Goal: Transaction & Acquisition: Book appointment/travel/reservation

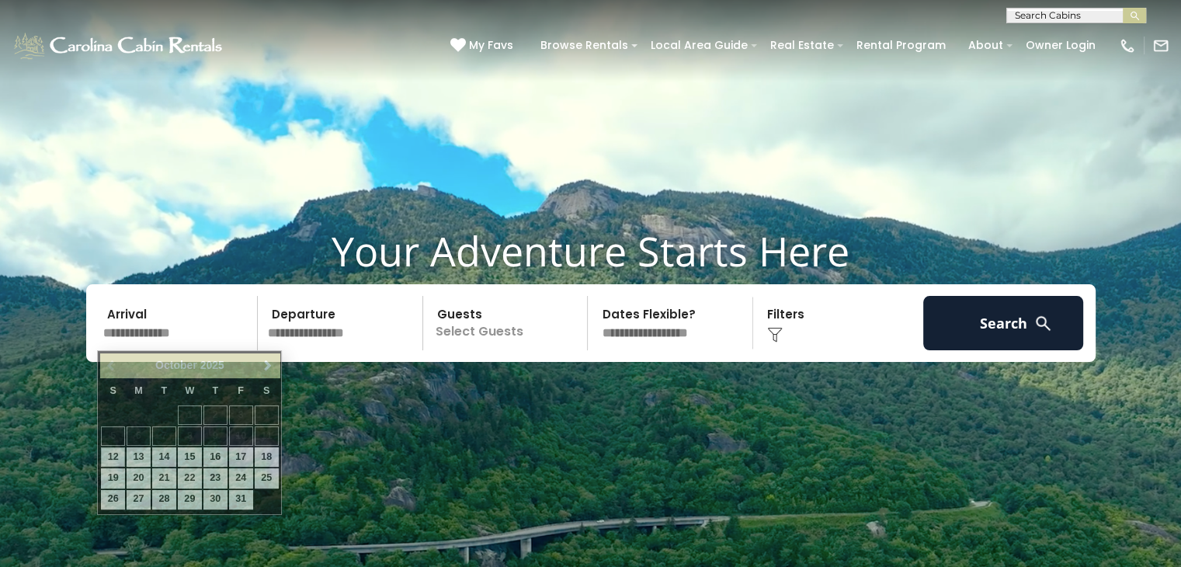
click at [214, 329] on input "text" at bounding box center [178, 323] width 161 height 54
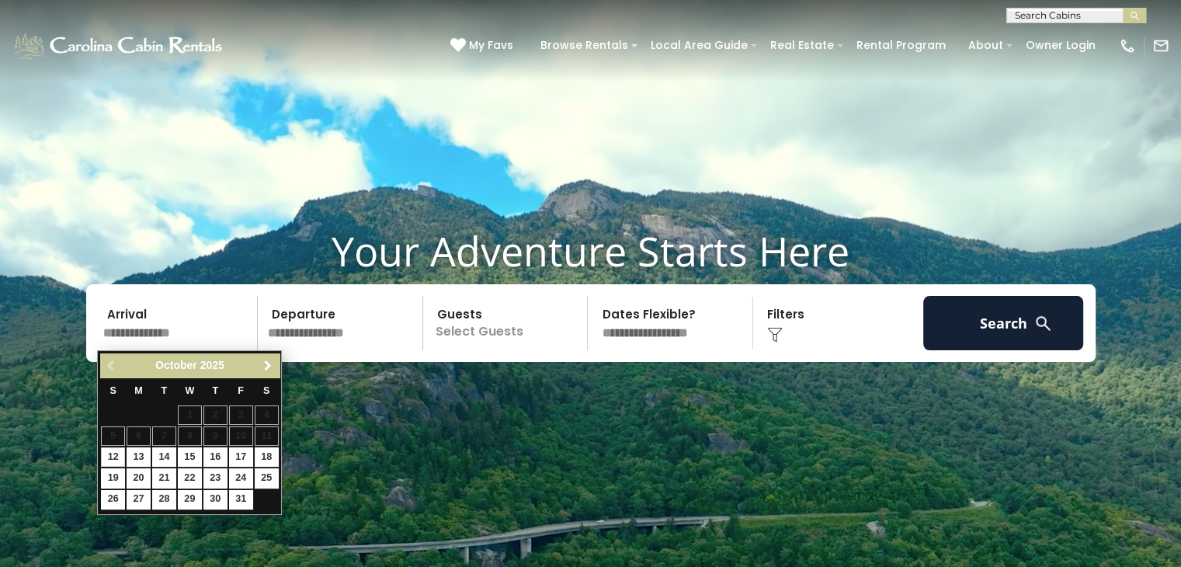
click at [267, 359] on span "Next" at bounding box center [268, 365] width 12 height 12
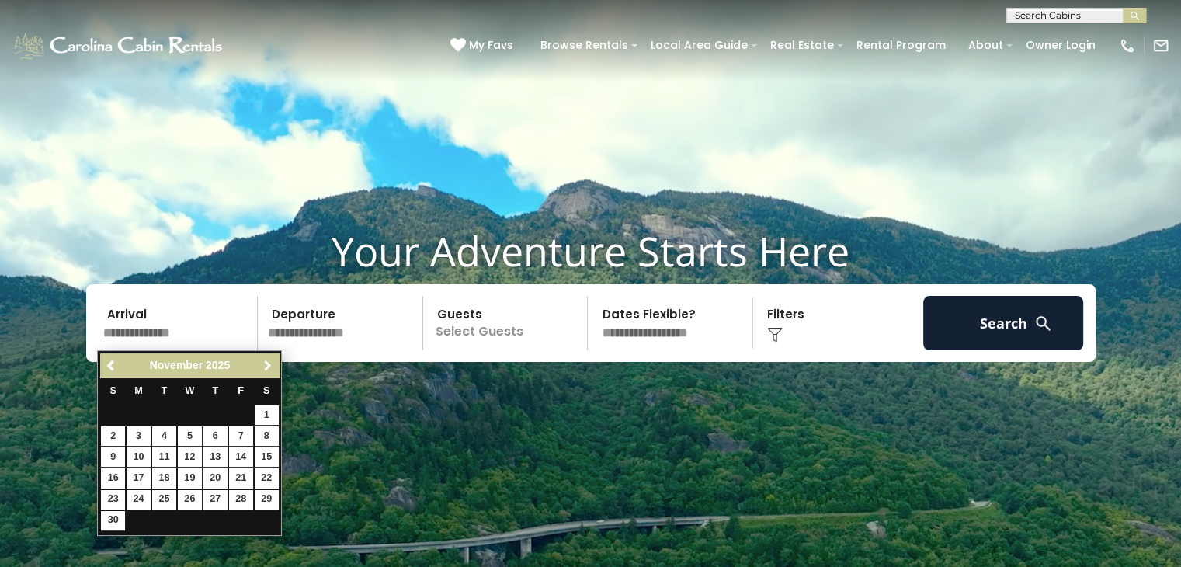
click at [267, 359] on span "Next" at bounding box center [268, 365] width 12 height 12
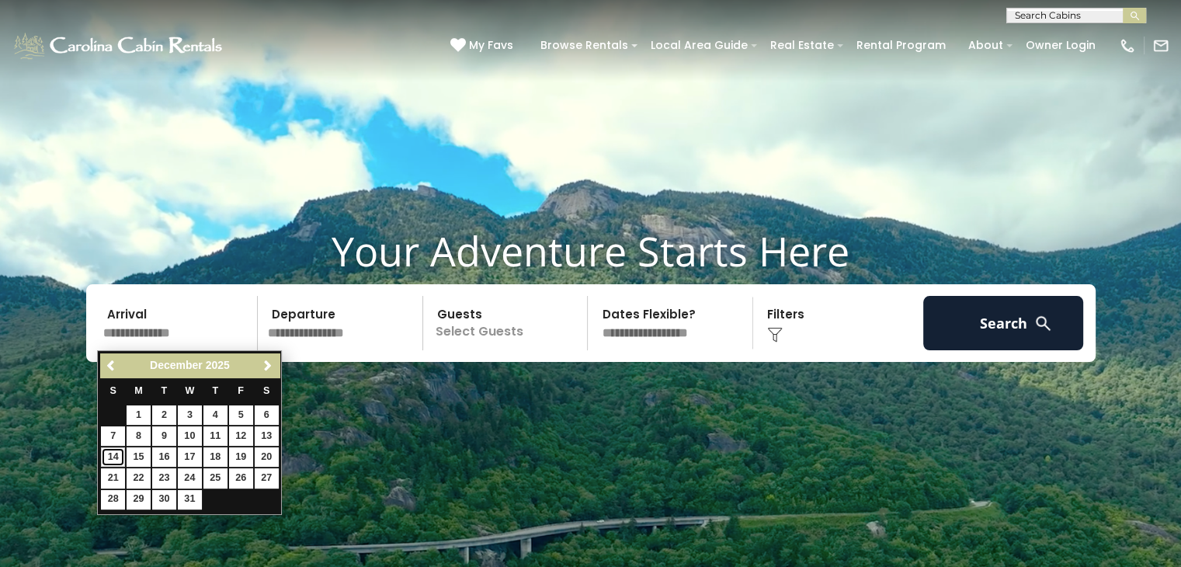
click at [120, 460] on link "14" at bounding box center [113, 456] width 24 height 19
type input "********"
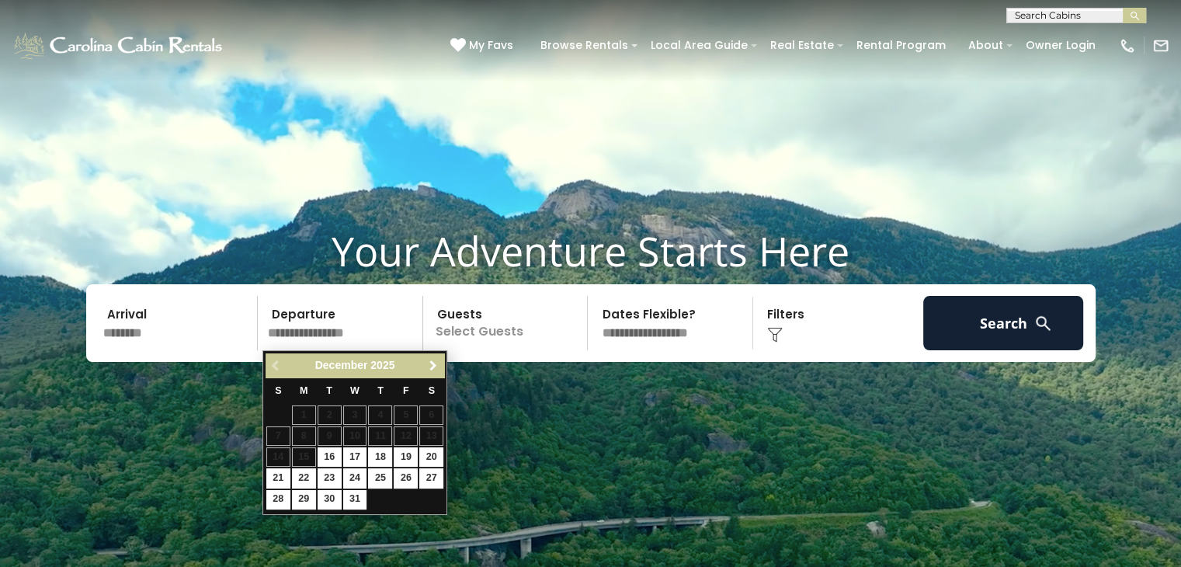
click at [436, 365] on span "Next" at bounding box center [433, 365] width 12 height 12
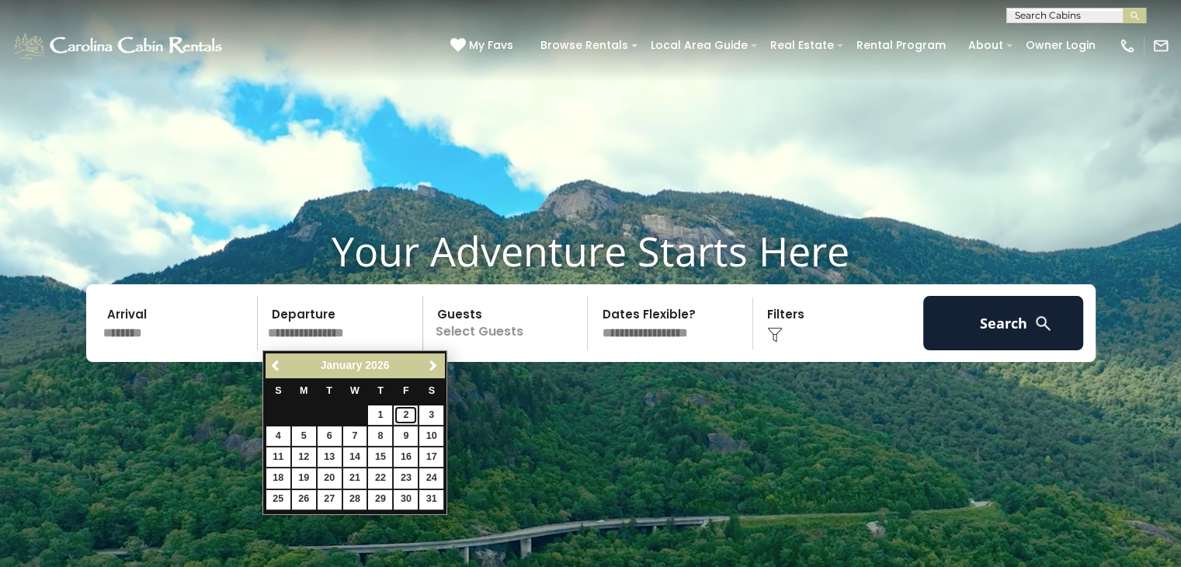
click at [411, 423] on link "2" at bounding box center [406, 414] width 24 height 19
type input "******"
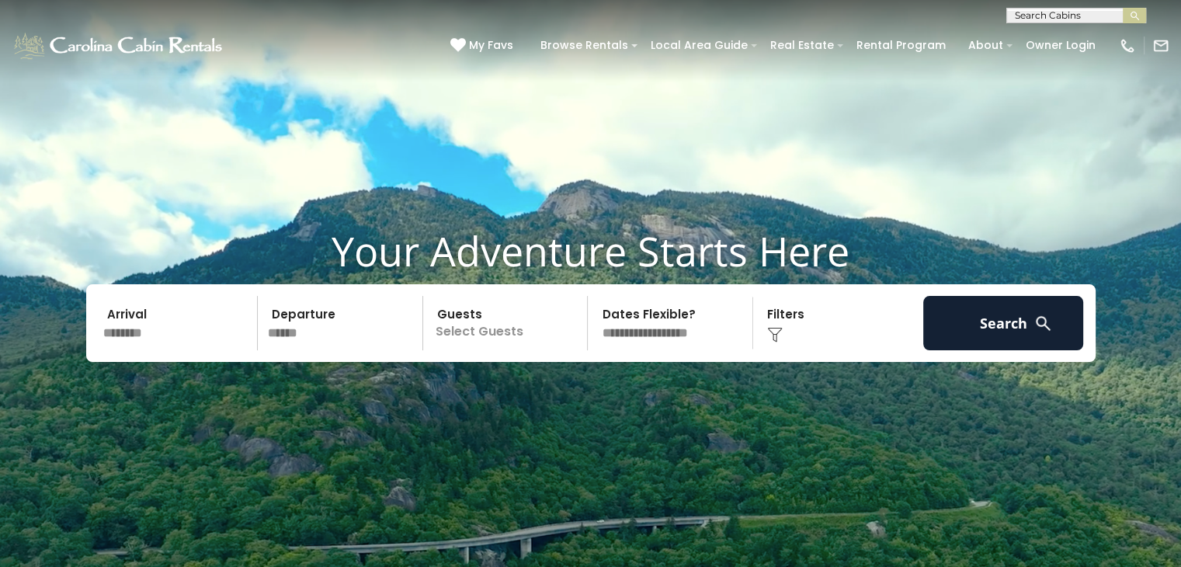
click at [512, 336] on p "Select Guests" at bounding box center [508, 323] width 160 height 54
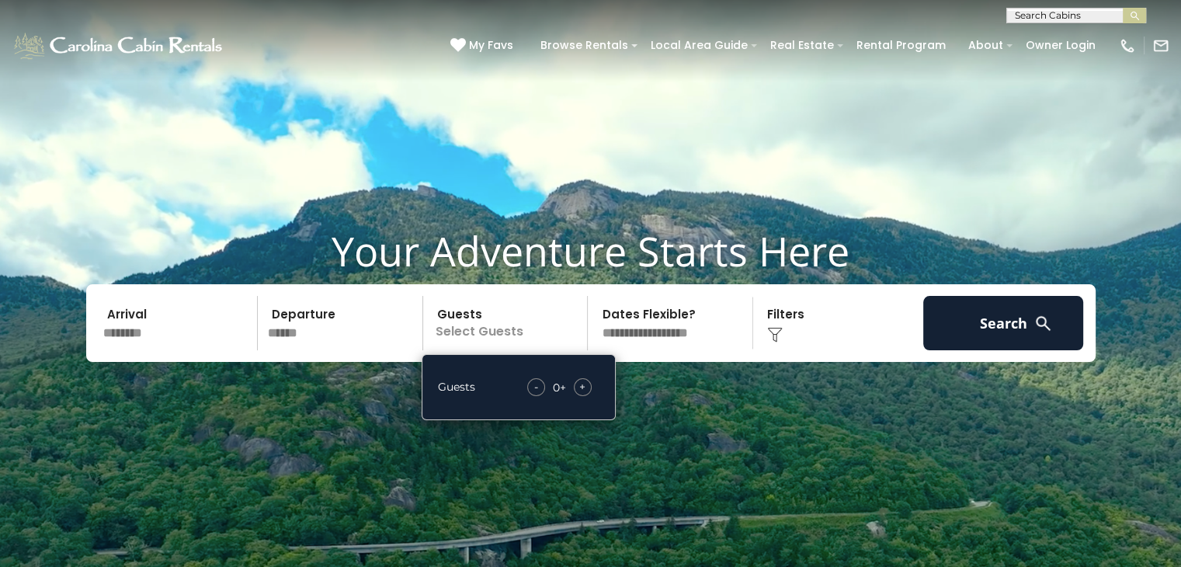
click at [581, 386] on span "+" at bounding box center [582, 387] width 6 height 16
click at [654, 345] on select "**********" at bounding box center [672, 323] width 160 height 54
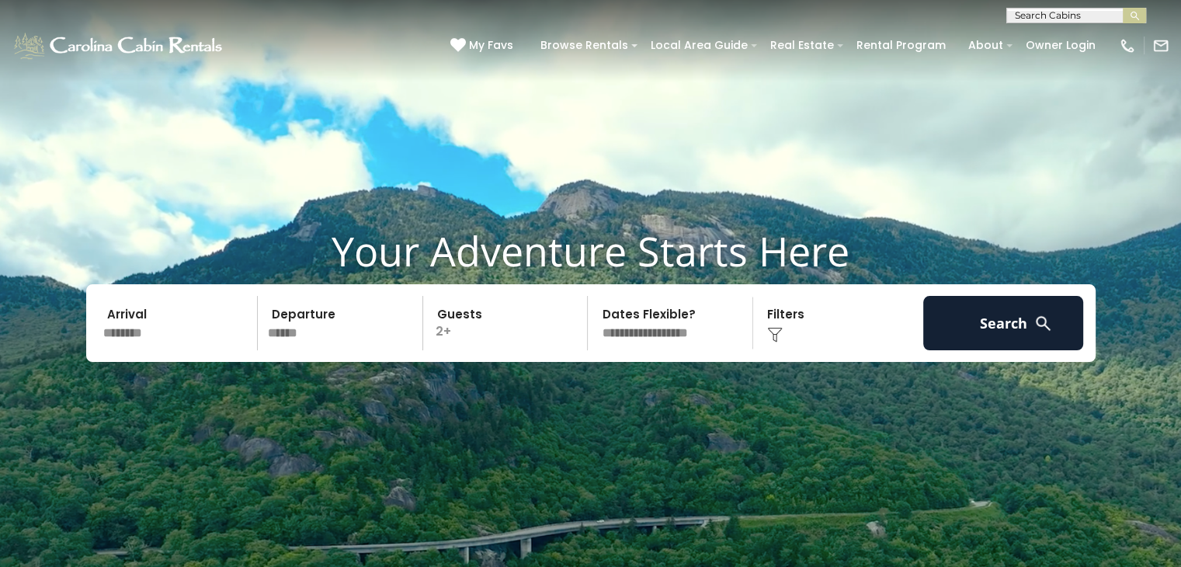
select select "*"
click at [592, 296] on select "**********" at bounding box center [672, 323] width 160 height 54
click at [833, 328] on div "Click to Choose" at bounding box center [838, 323] width 161 height 54
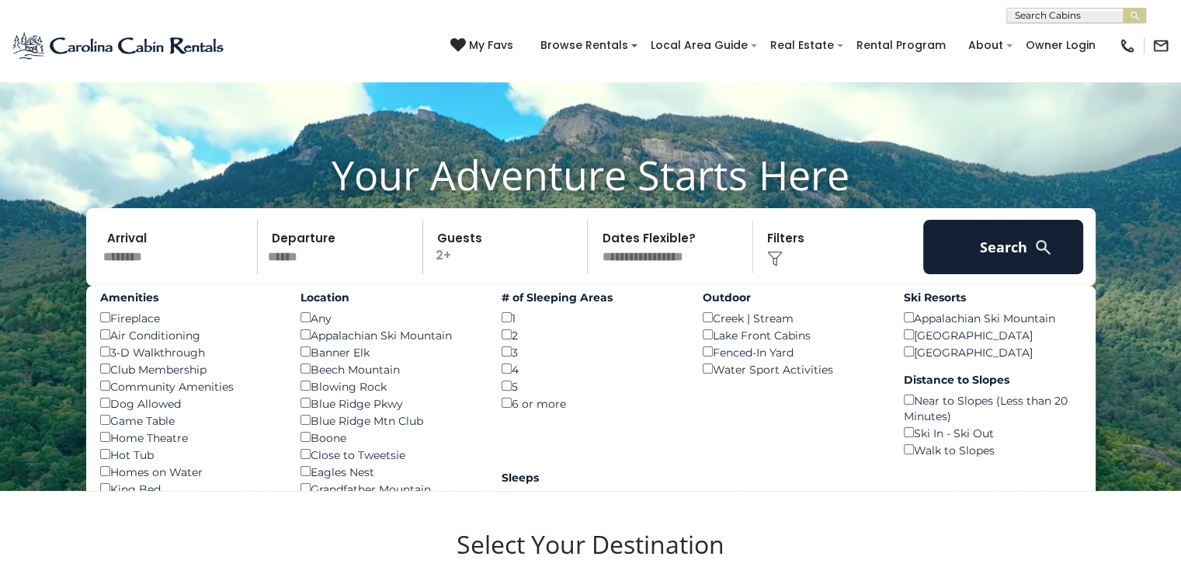
scroll to position [78, 0]
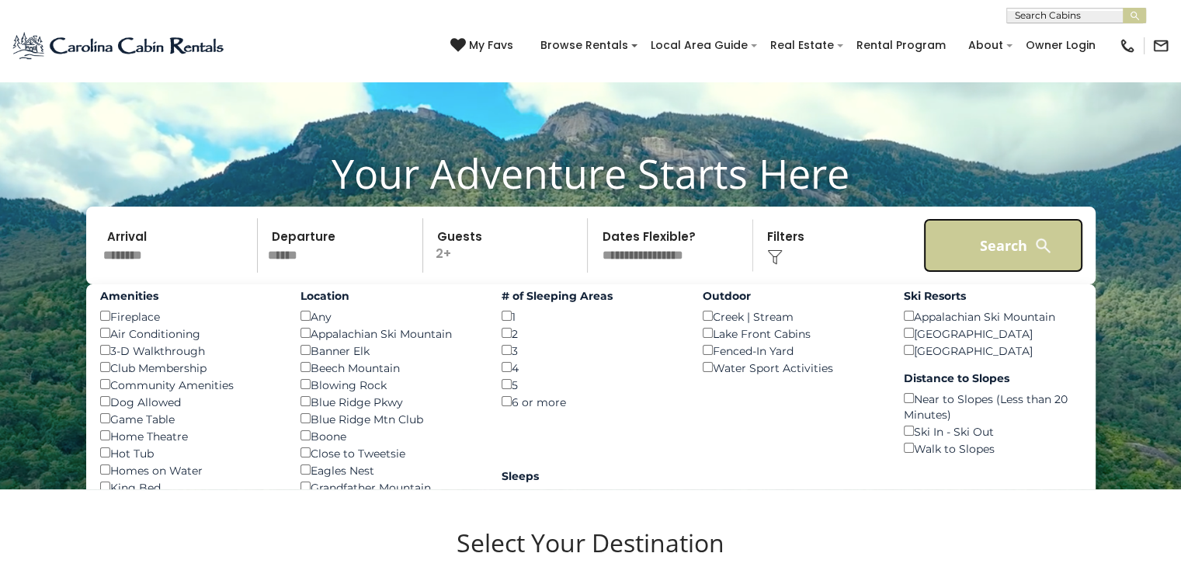
click at [952, 243] on button "Search" at bounding box center [1003, 245] width 161 height 54
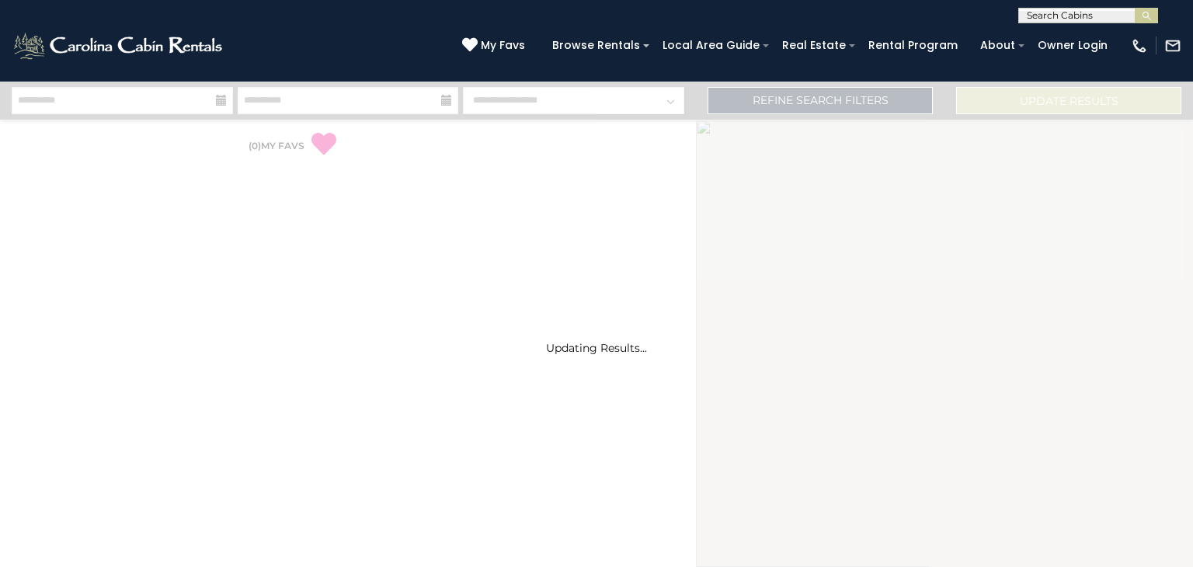
select select "*"
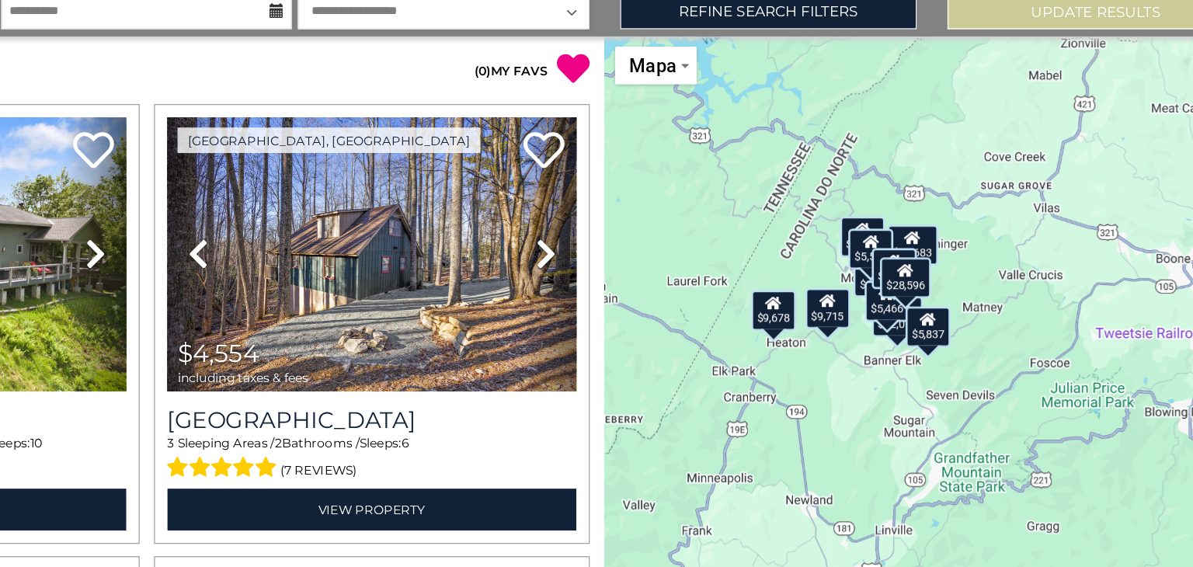
drag, startPoint x: 969, startPoint y: 385, endPoint x: 848, endPoint y: 385, distance: 121.1
click at [848, 385] on div "$14,683 $4,554 $2,812 $3,070 $9,715 $9,678 $5,575 $12,056 $5,466 $5,837 $5,272 …" at bounding box center [944, 343] width 497 height 447
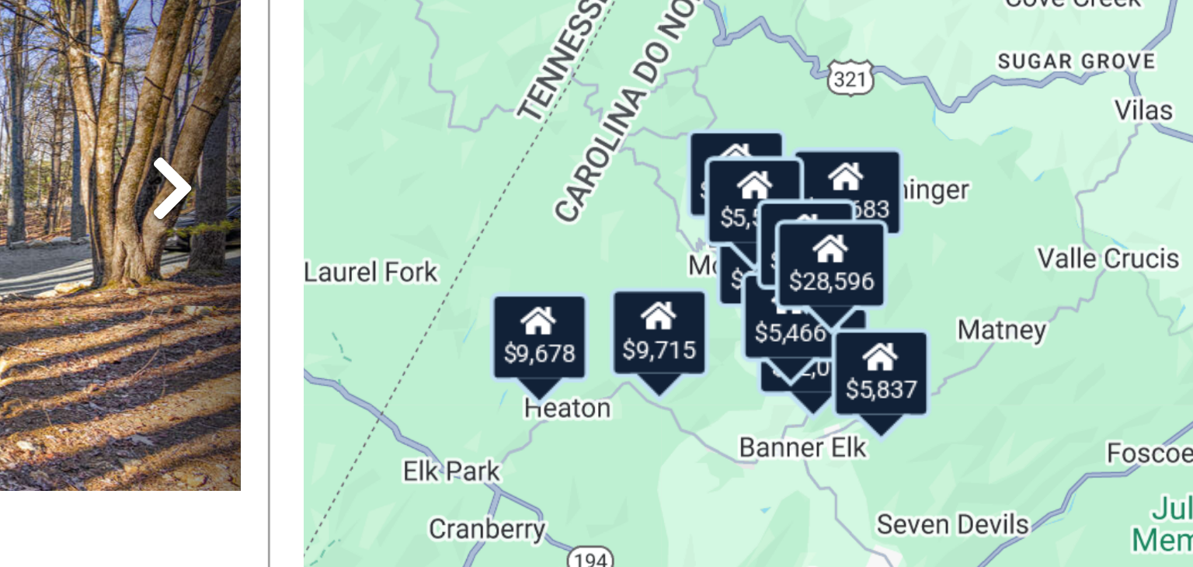
drag, startPoint x: 890, startPoint y: 353, endPoint x: 838, endPoint y: 363, distance: 52.2
click at [838, 363] on div "$14,683 $4,554 $2,812 $3,070 $9,715 $9,678 $5,575 $12,056 $5,466 $5,837 $5,272 …" at bounding box center [944, 343] width 497 height 447
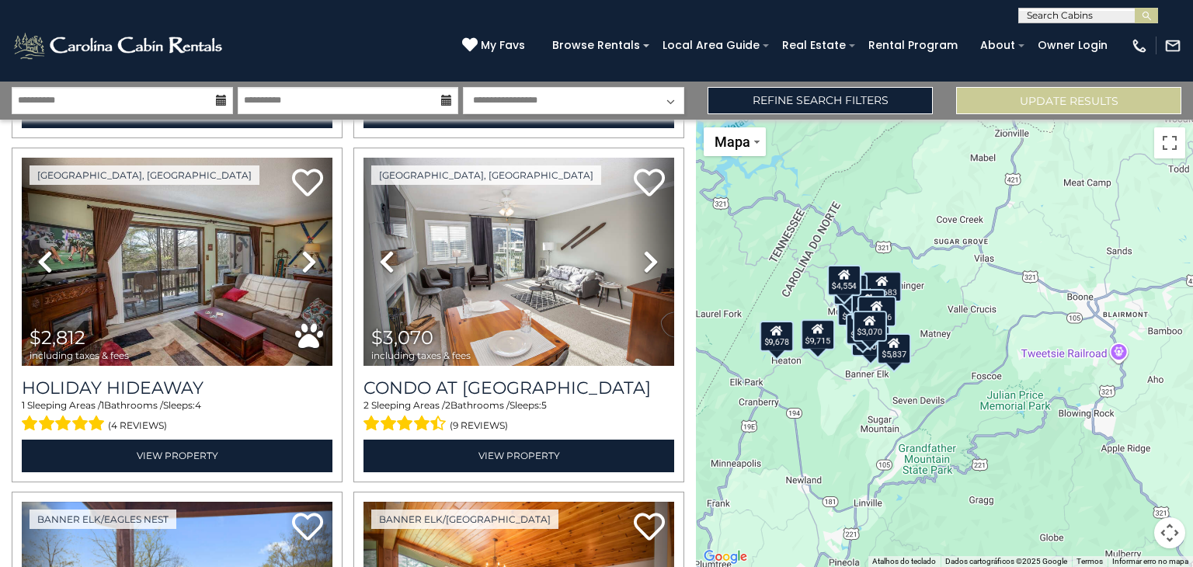
scroll to position [363, 0]
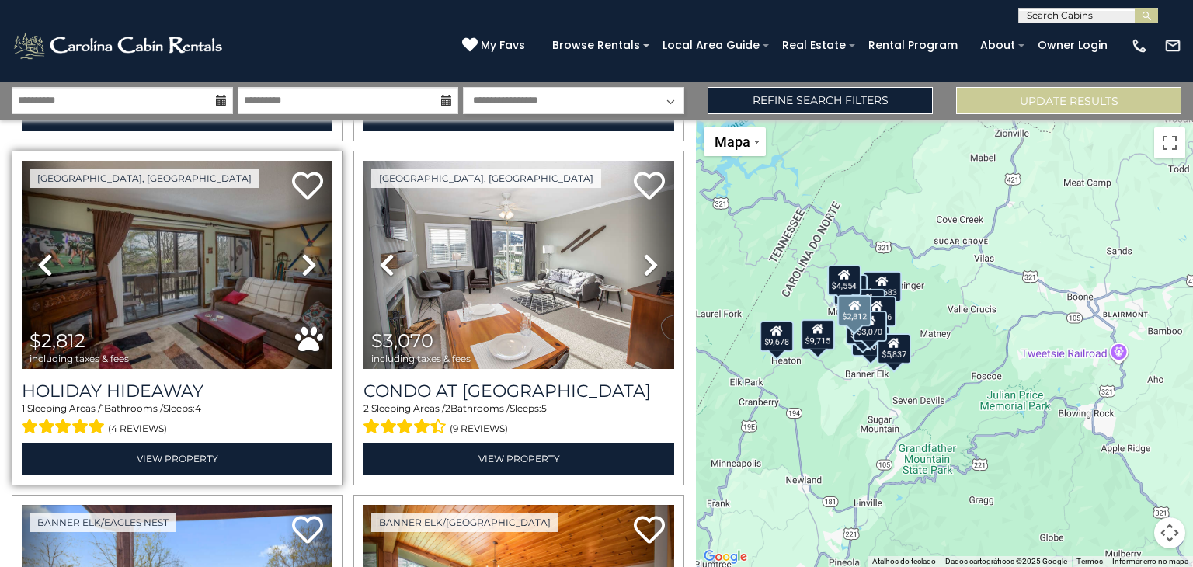
click at [306, 262] on icon at bounding box center [309, 264] width 16 height 25
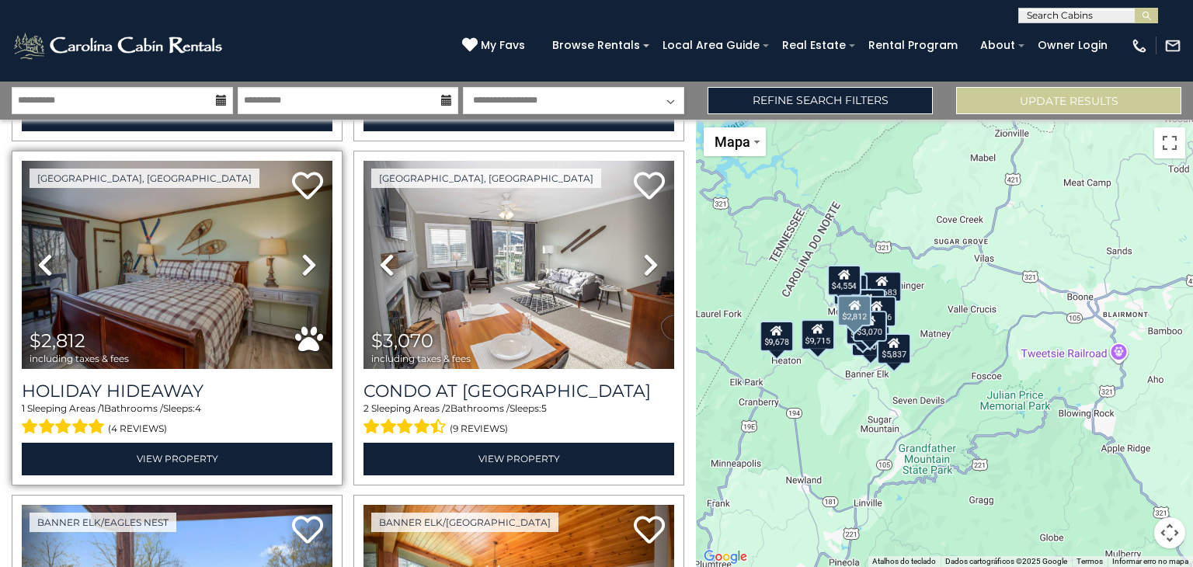
click at [306, 262] on icon at bounding box center [309, 264] width 16 height 25
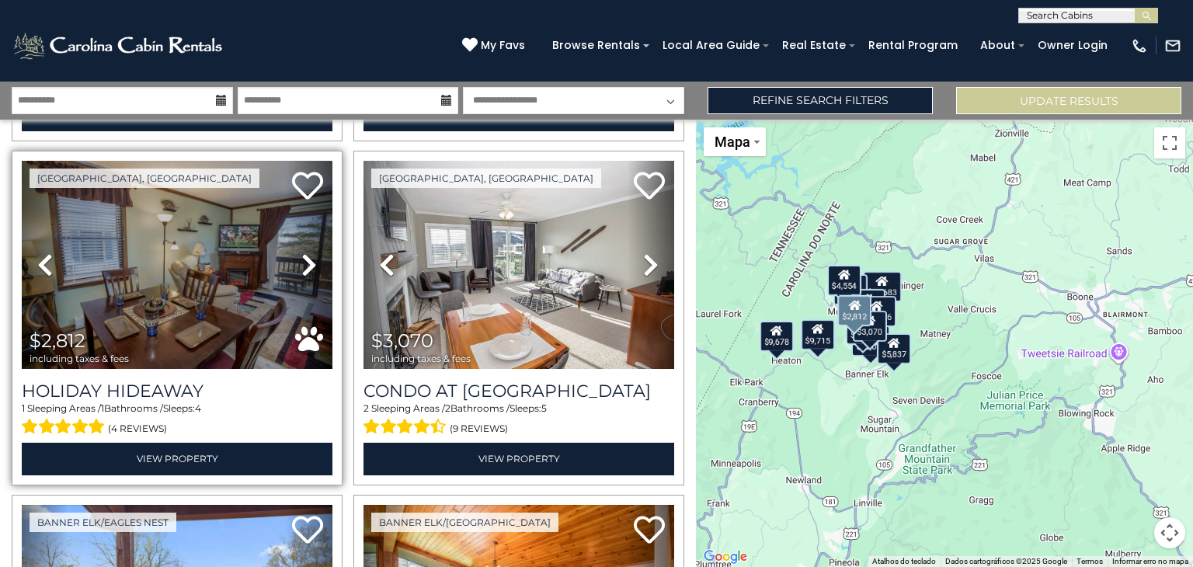
click at [306, 262] on icon at bounding box center [309, 264] width 16 height 25
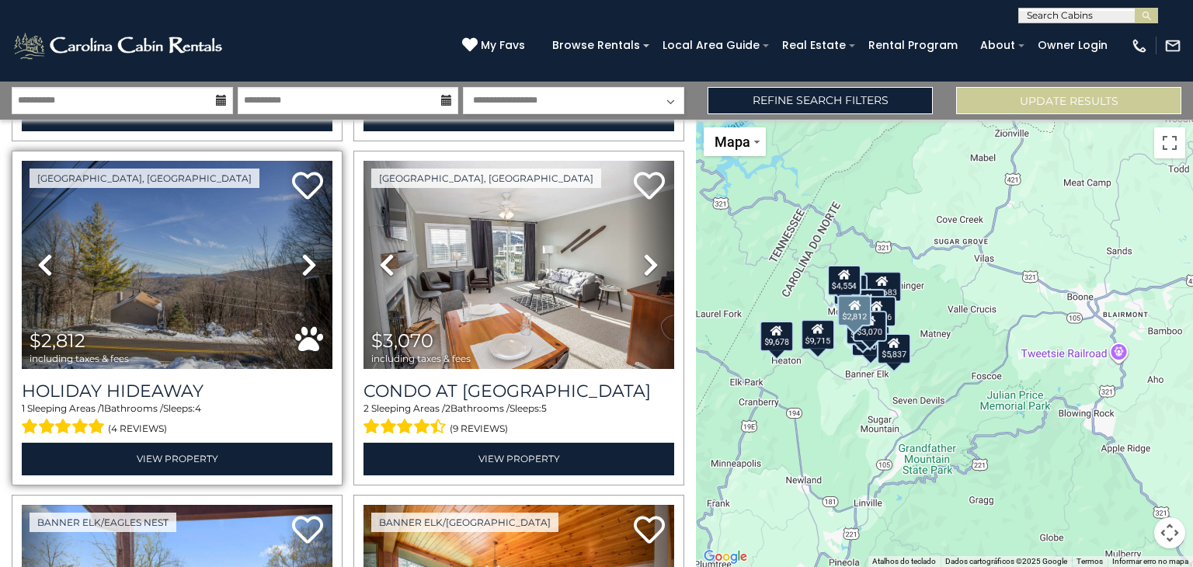
click at [306, 262] on icon at bounding box center [309, 264] width 16 height 25
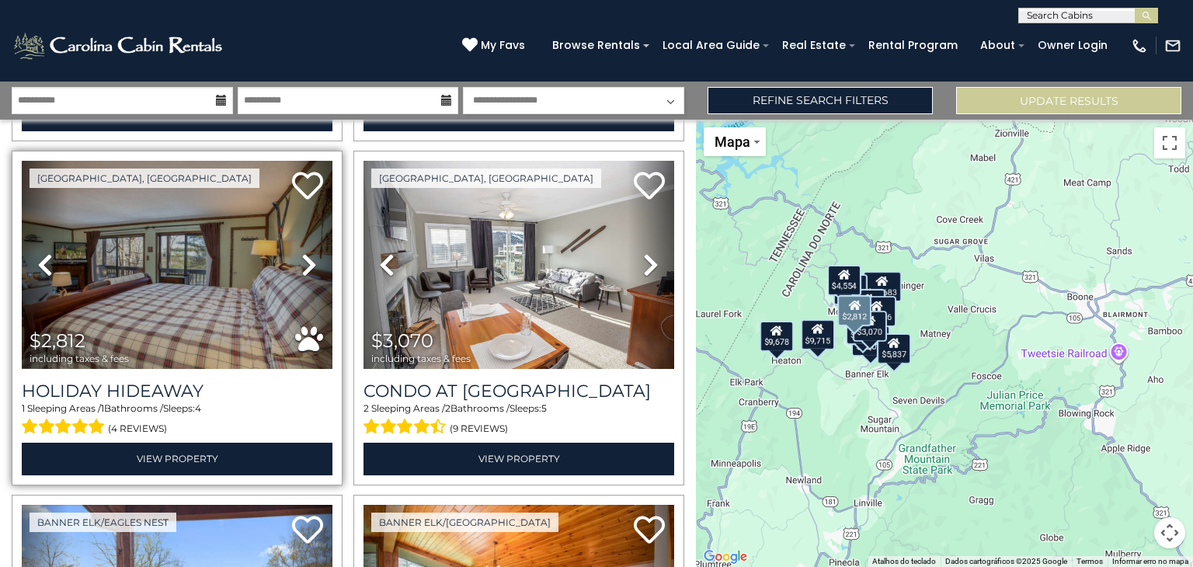
click at [306, 262] on icon at bounding box center [309, 264] width 16 height 25
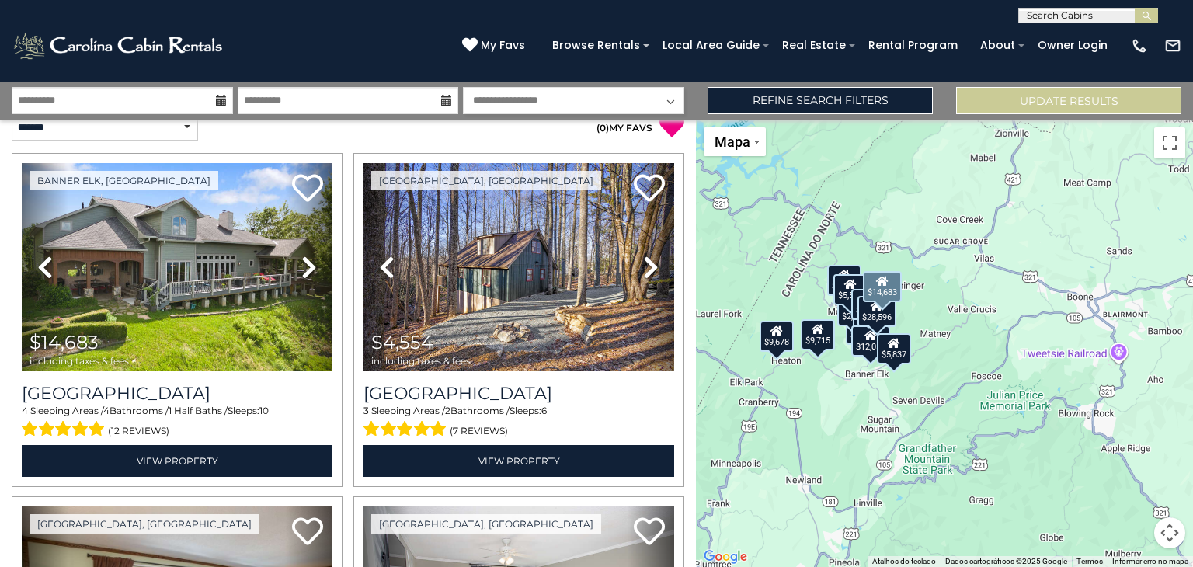
scroll to position [0, 0]
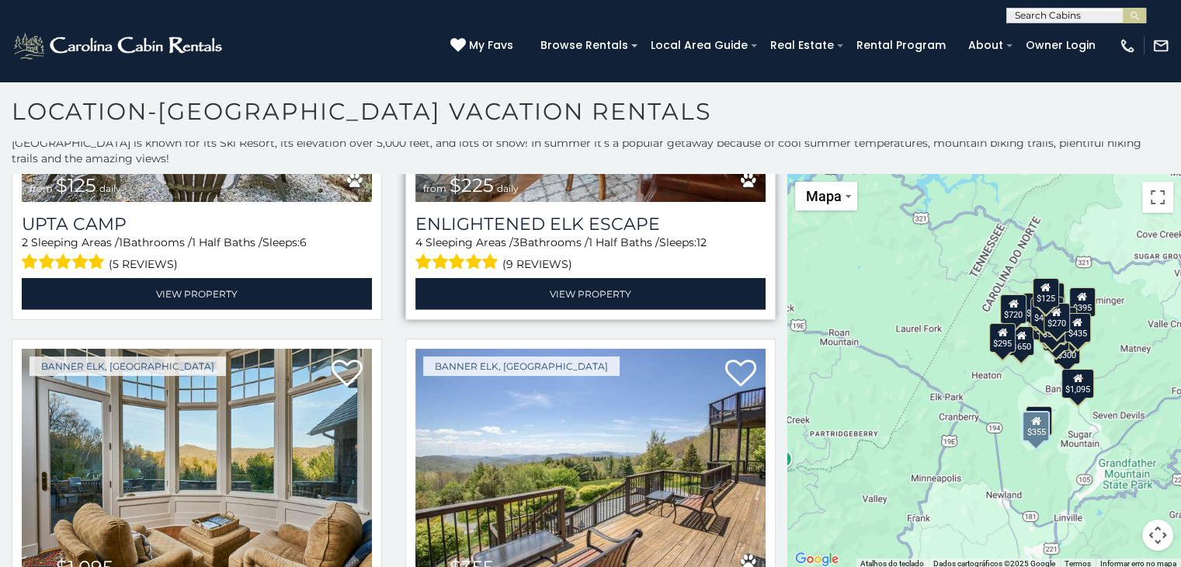
scroll to position [4956, 0]
